Goal: Task Accomplishment & Management: Manage account settings

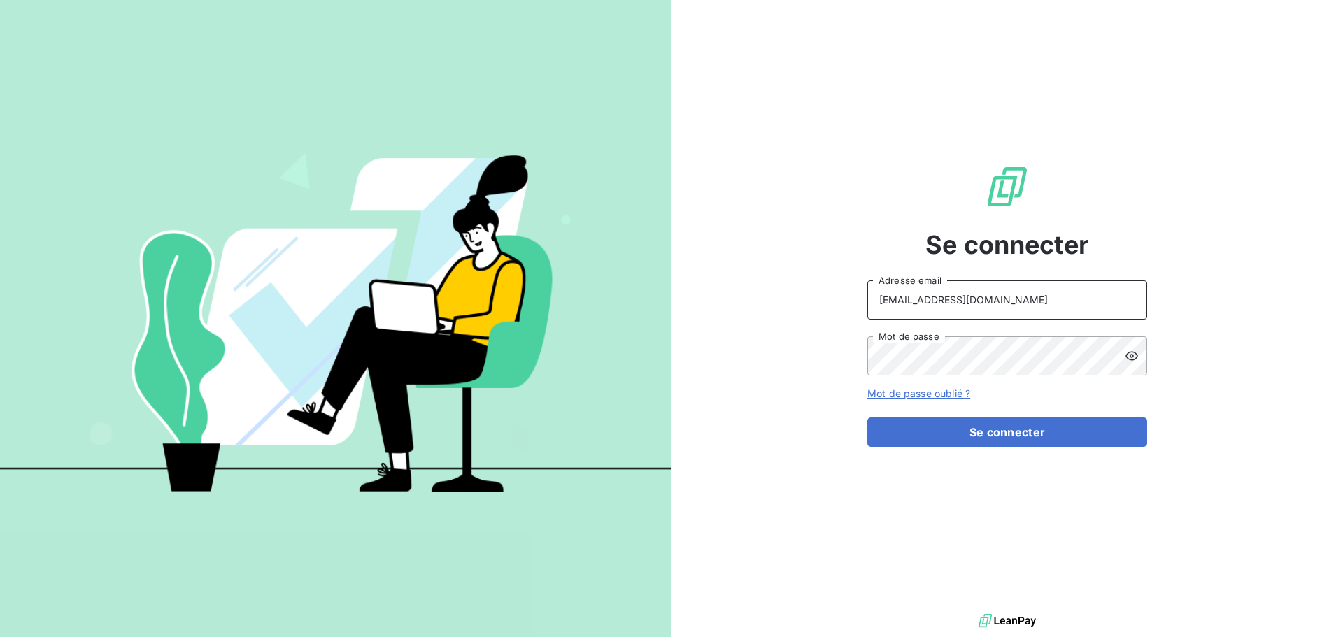
click at [1046, 290] on input "[EMAIL_ADDRESS][DOMAIN_NAME]" at bounding box center [1007, 299] width 280 height 39
type input "[EMAIL_ADDRESS][DOMAIN_NAME]"
click at [1015, 433] on button "Se connecter" at bounding box center [1007, 431] width 280 height 29
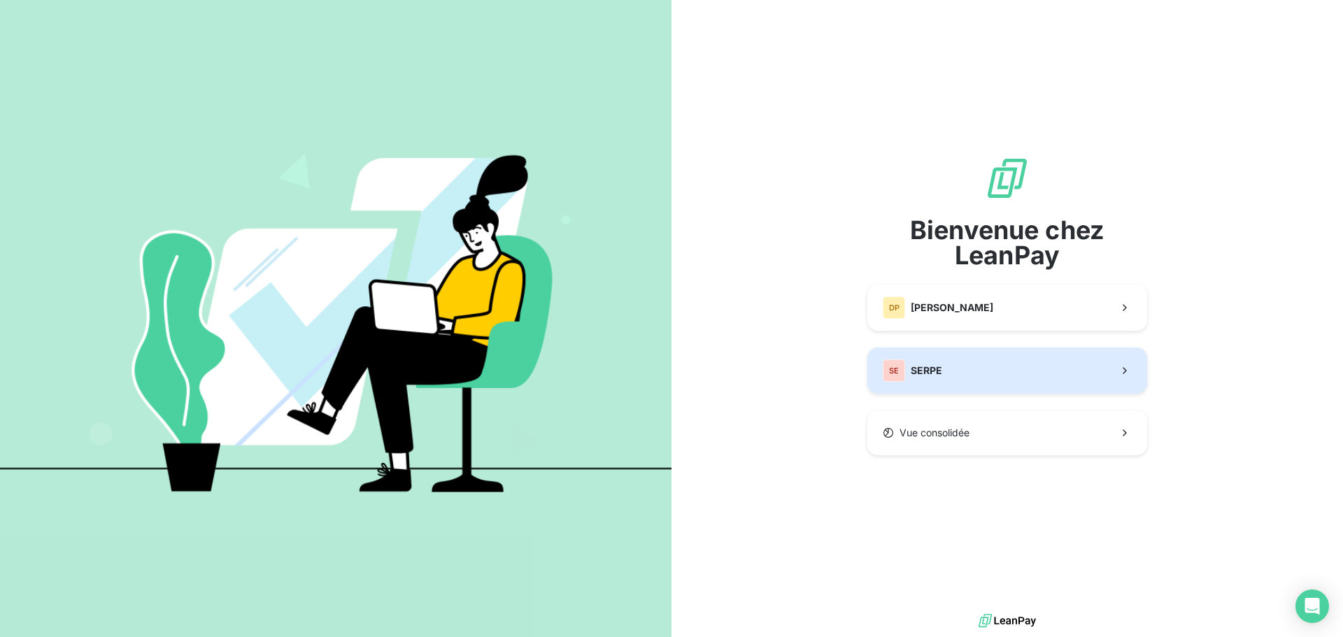
click at [966, 383] on button "SE SERPE" at bounding box center [1007, 371] width 280 height 46
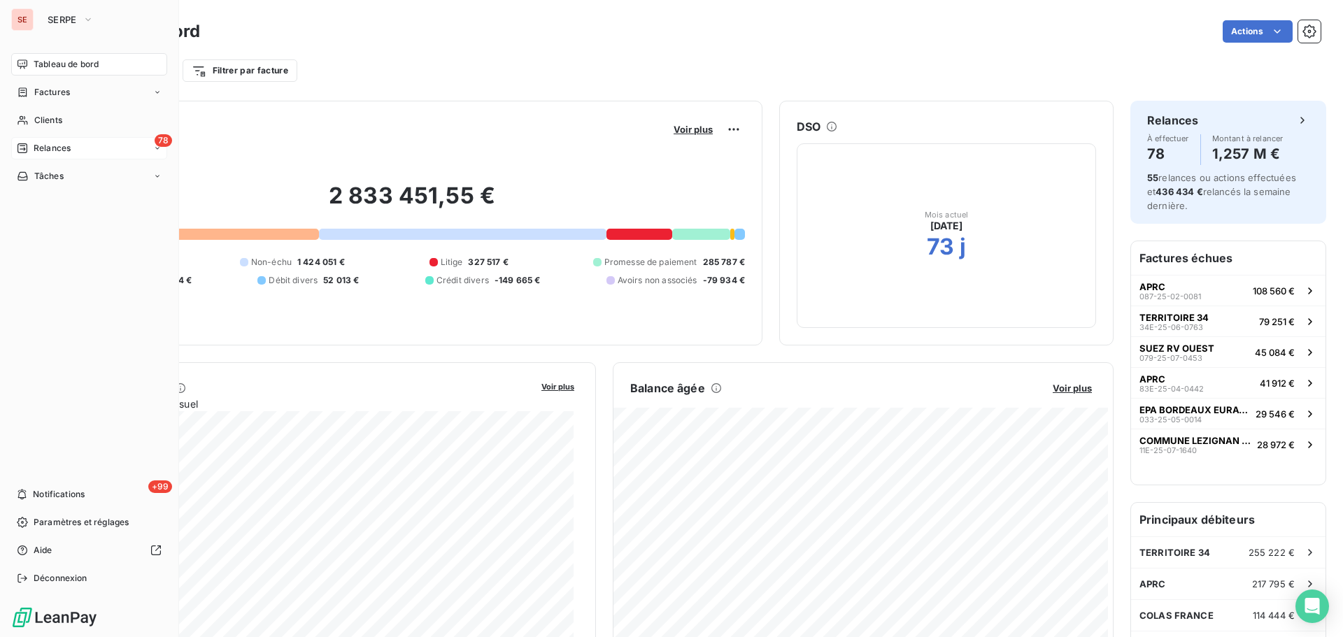
click at [82, 151] on div "78 Relances" at bounding box center [89, 148] width 156 height 22
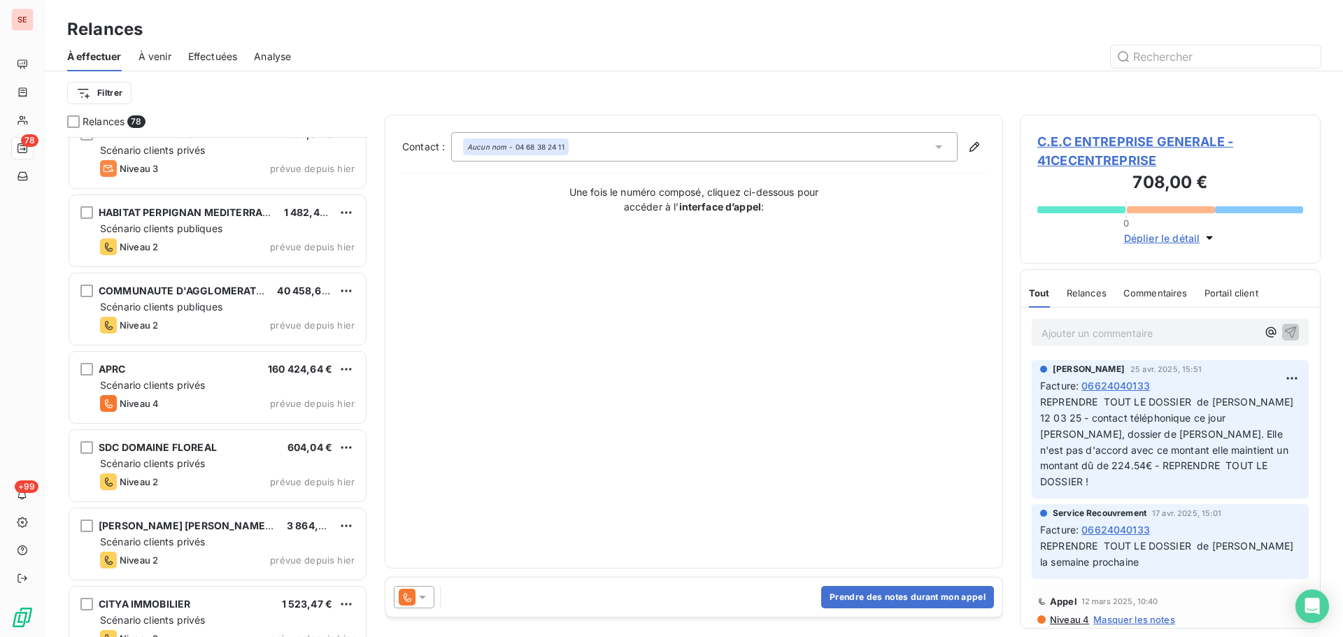
scroll to position [5222, 0]
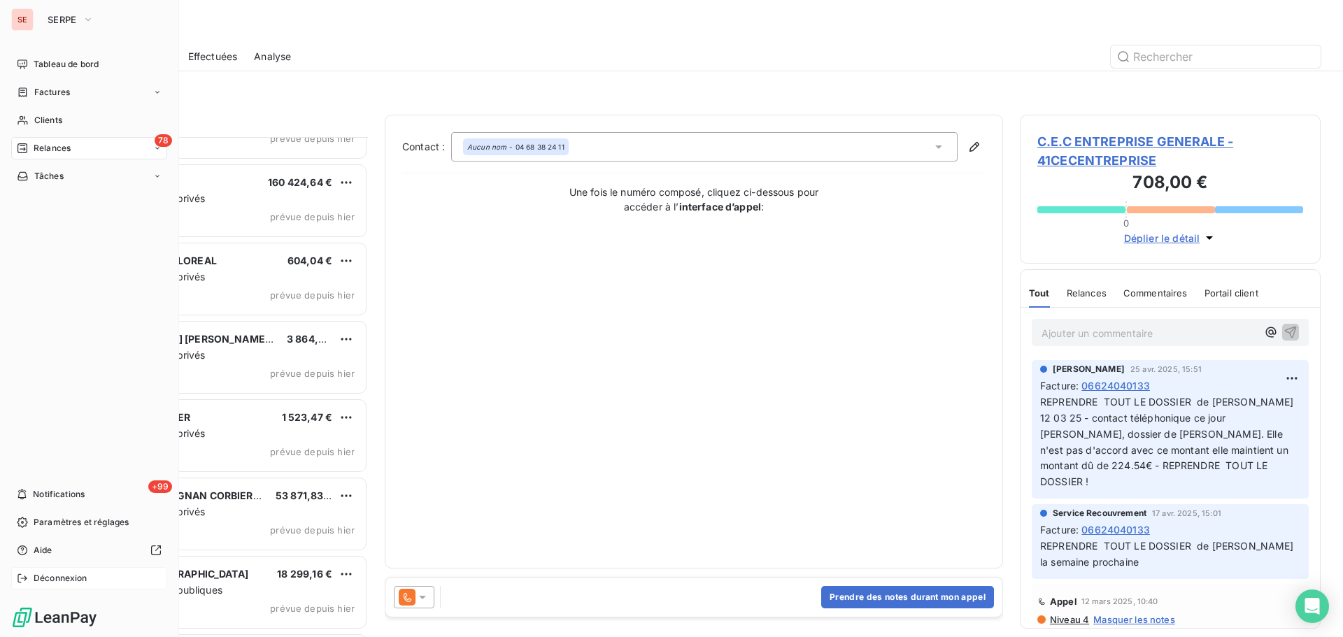
click at [41, 578] on span "Déconnexion" at bounding box center [61, 578] width 54 height 13
